Goal: Use online tool/utility: Utilize a website feature to perform a specific function

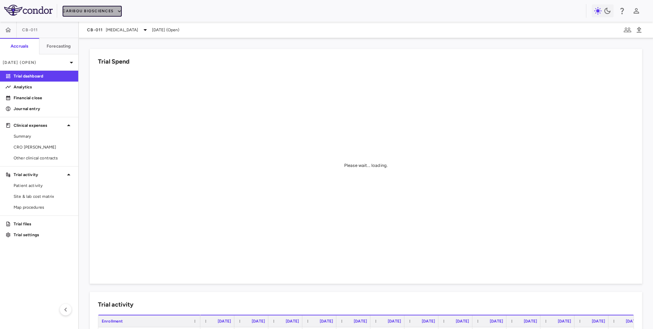
click at [112, 12] on button "Caribou Biosciences" at bounding box center [92, 11] width 59 height 11
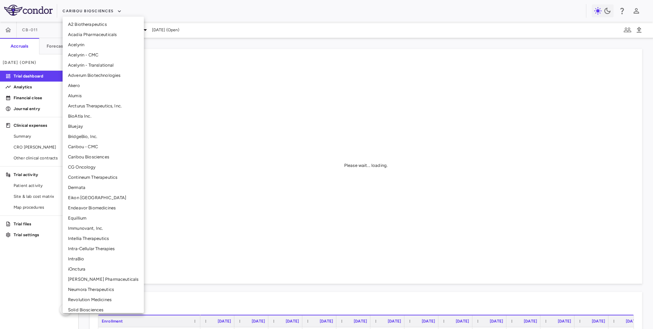
click at [90, 164] on li "CG Oncology" at bounding box center [103, 167] width 81 height 10
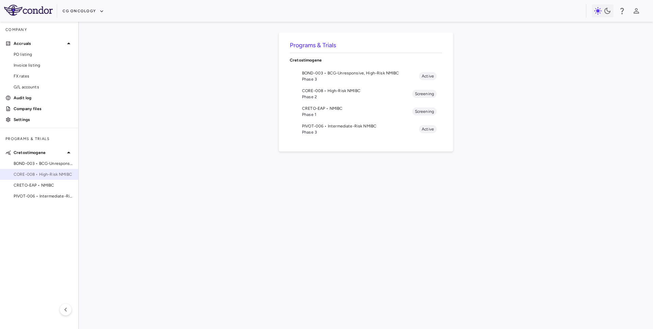
click at [42, 172] on span "CORE-008 • High-Risk NMIBC" at bounding box center [43, 175] width 59 height 6
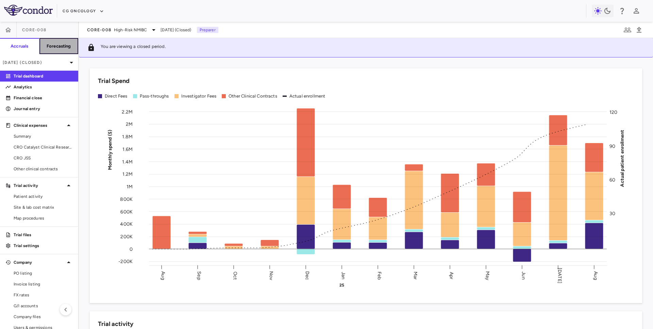
click at [64, 41] on button "Forecasting" at bounding box center [58, 46] width 39 height 16
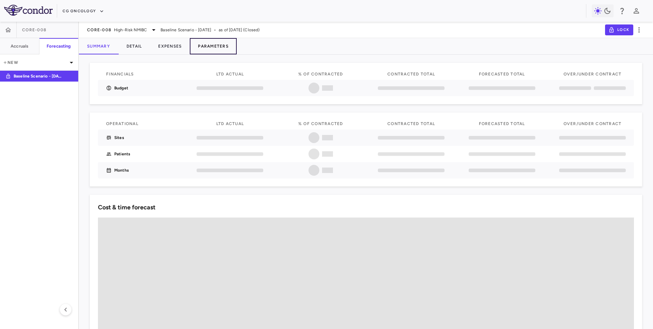
click at [207, 49] on button "Parameters" at bounding box center [213, 46] width 47 height 16
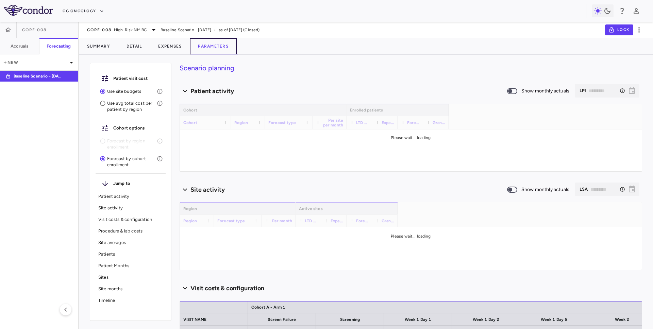
type input "********"
